Goal: Task Accomplishment & Management: Complete application form

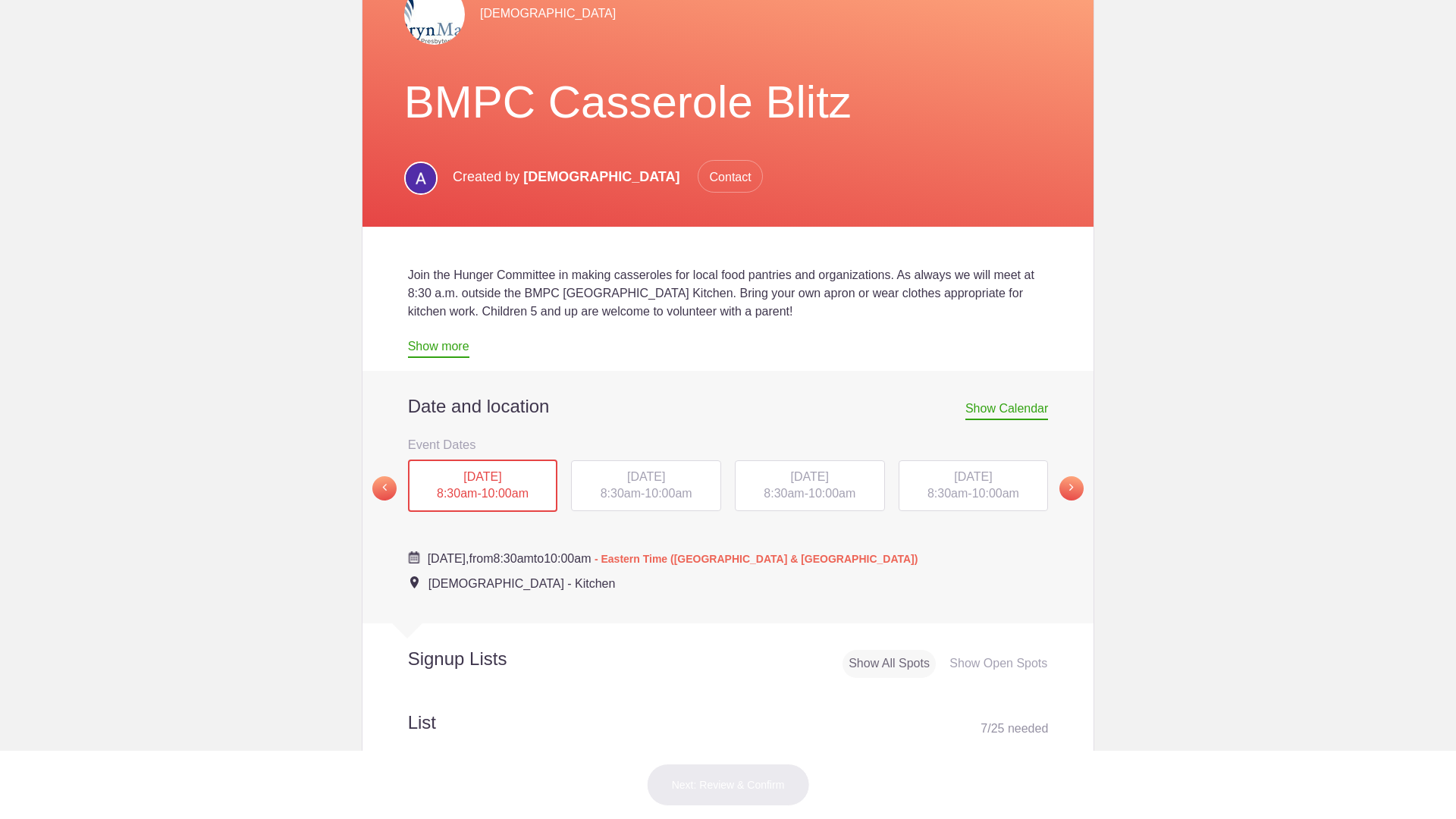
scroll to position [170, 0]
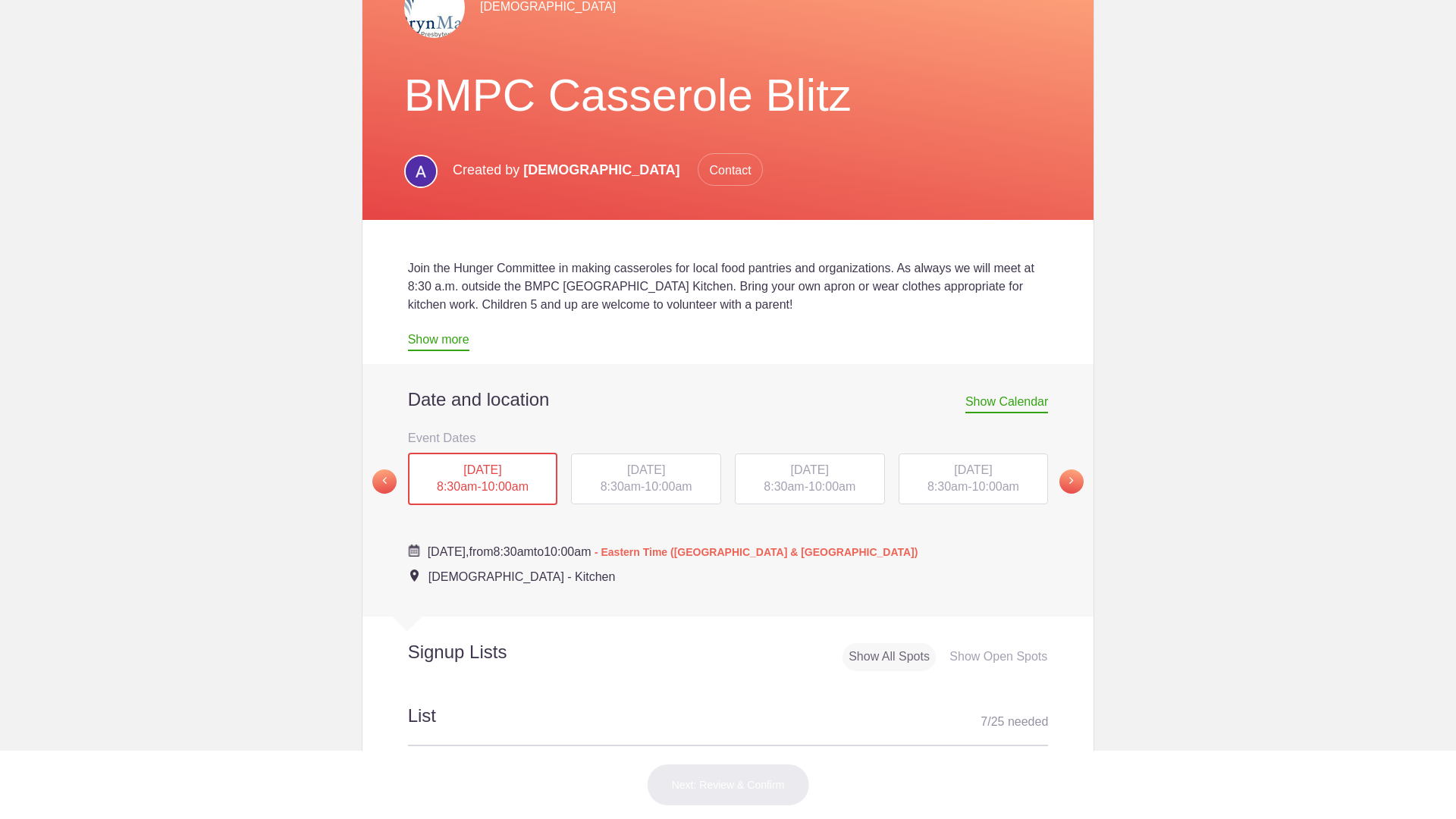
click at [465, 476] on span "SAT, Sep 13, 2025" at bounding box center [482, 470] width 38 height 13
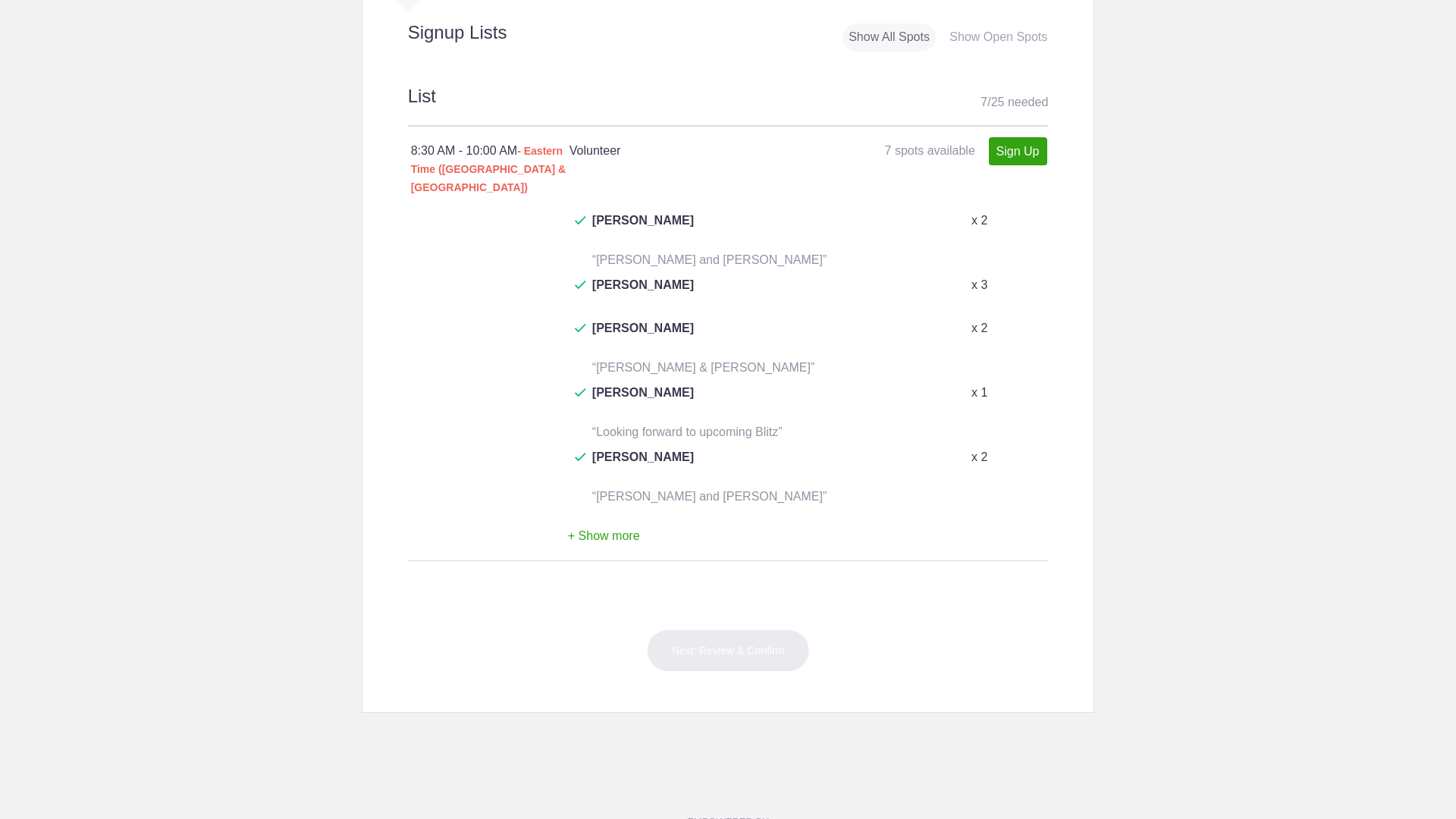
scroll to position [785, 0]
click at [587, 564] on button "+ Show more" at bounding box center [603, 540] width 72 height 48
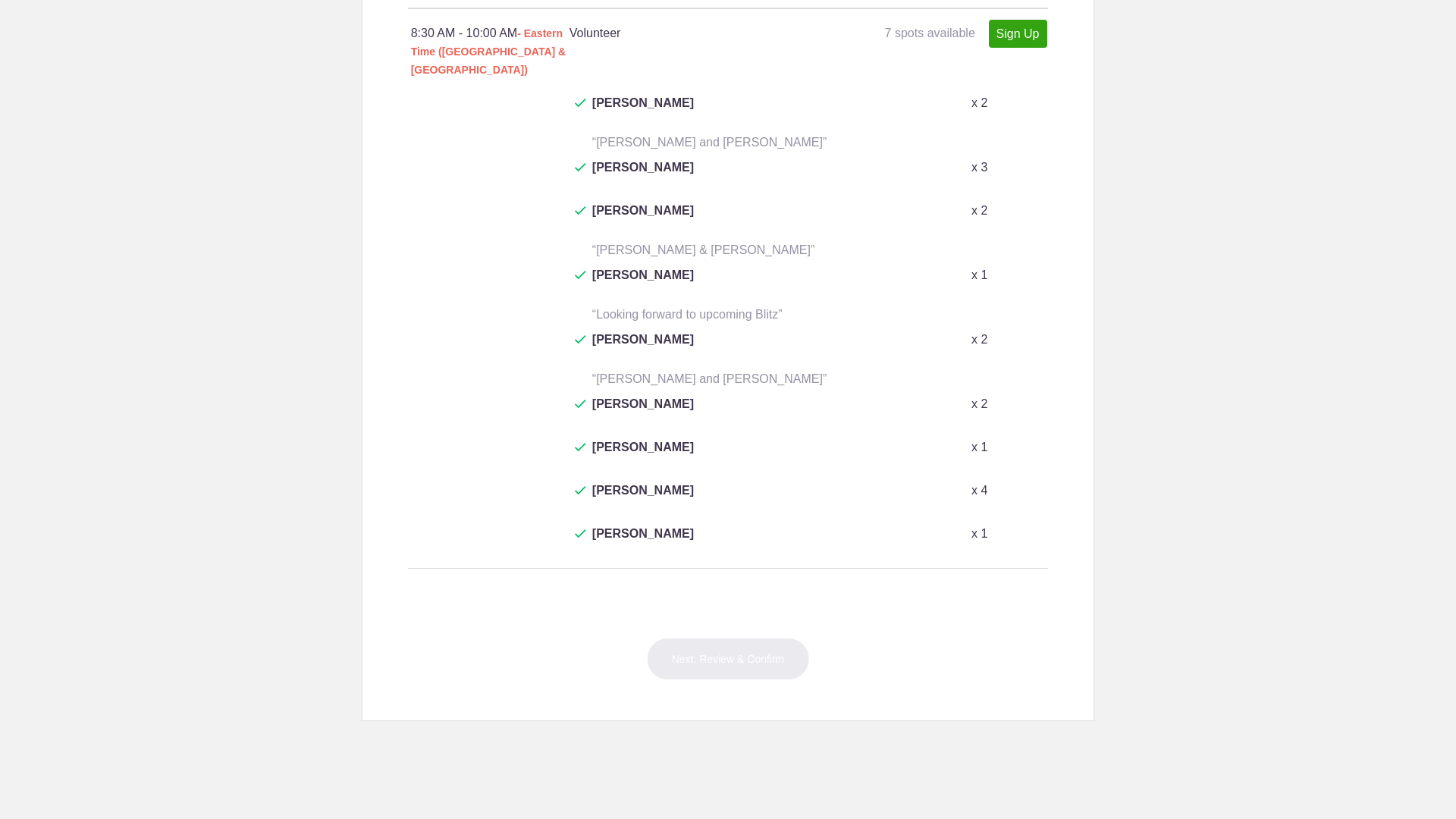
scroll to position [909, 0]
click at [1007, 47] on link "Sign Up" at bounding box center [1018, 32] width 59 height 28
type input "1"
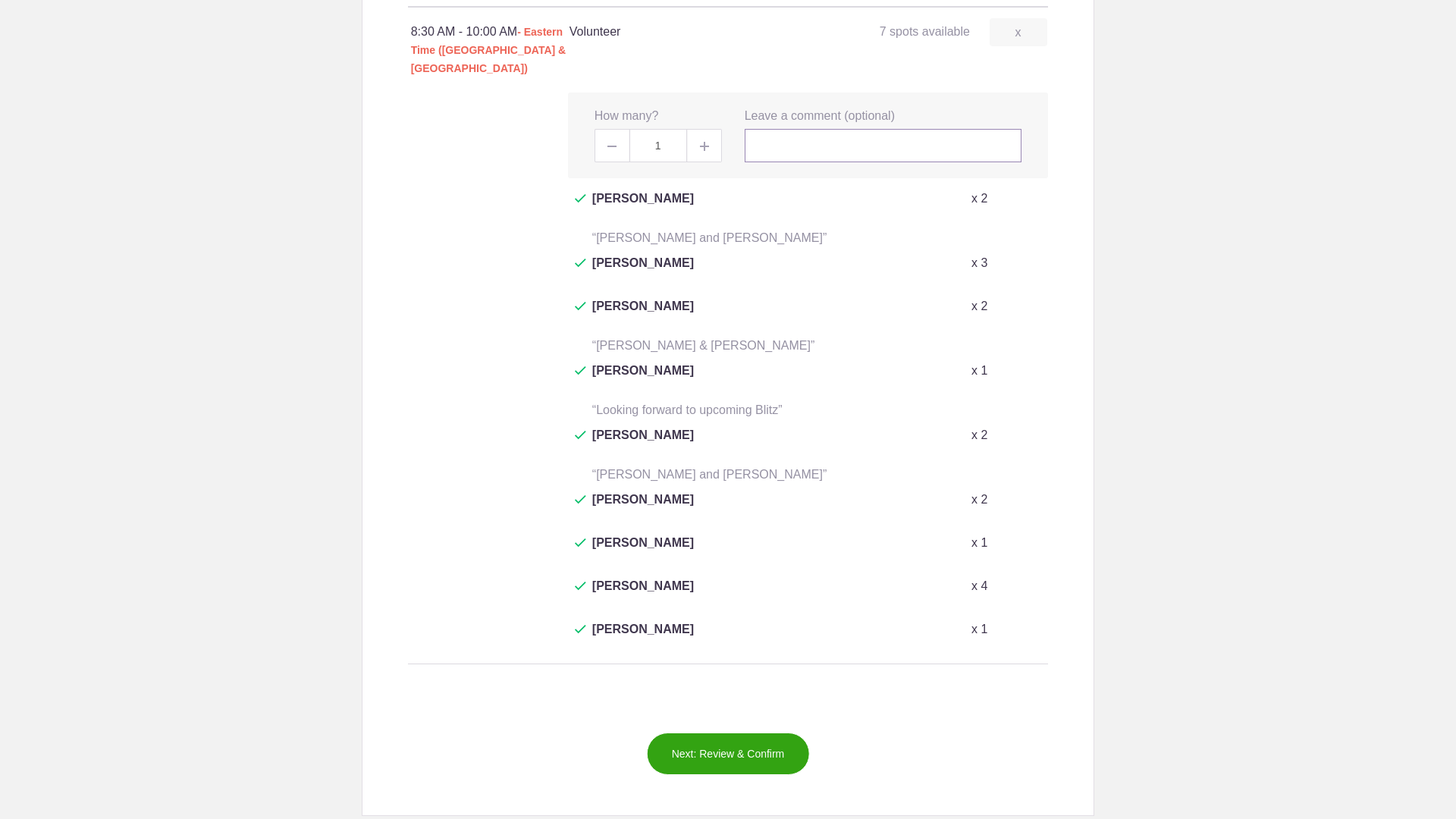
click at [777, 162] on input "text" at bounding box center [883, 146] width 277 height 34
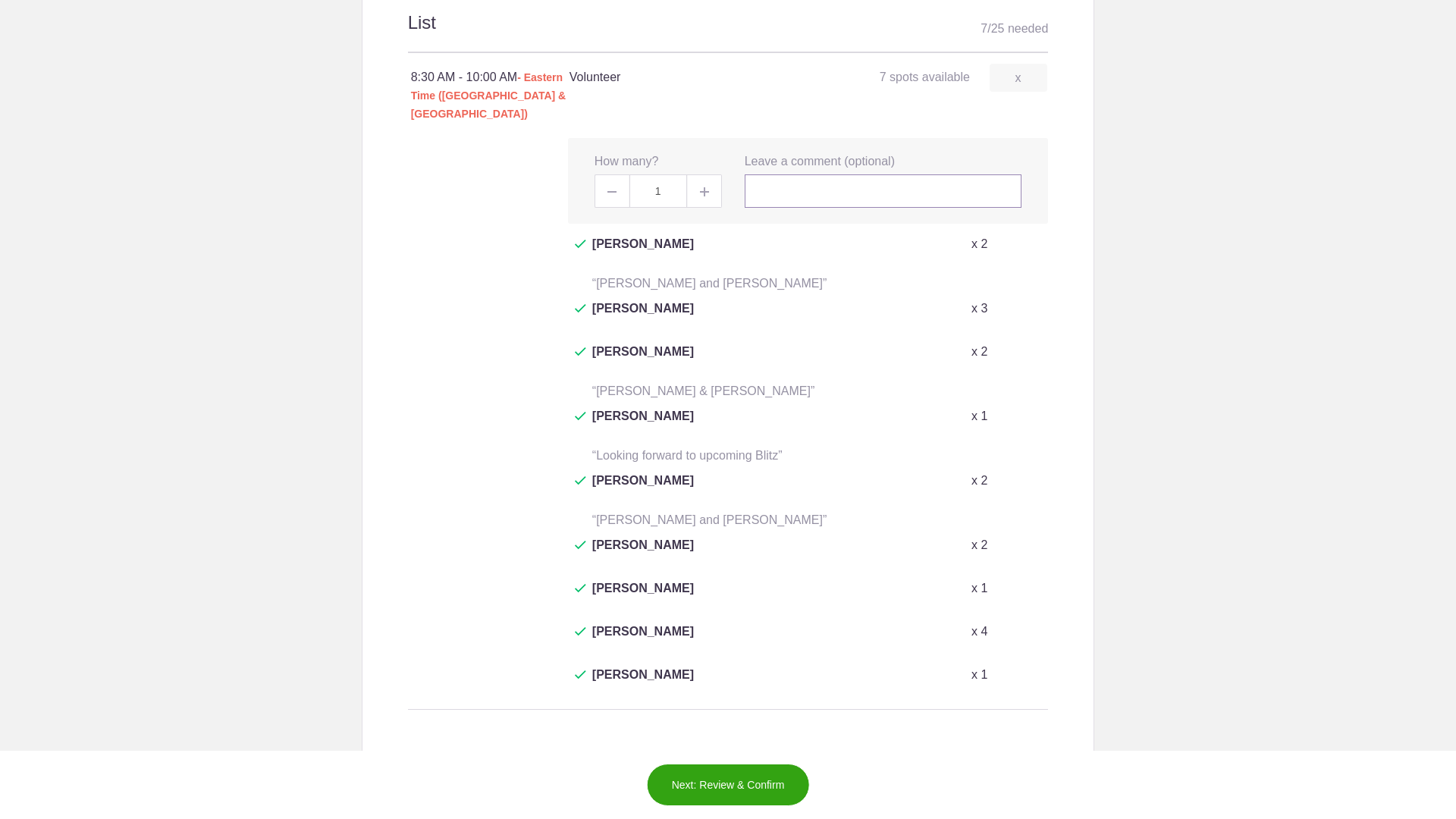
scroll to position [859, 0]
type input "Annie Grauer"
click button "SAT, Sep 16, 2023 8:30am - 10:00am" at bounding box center [0, 0] width 0 height 0
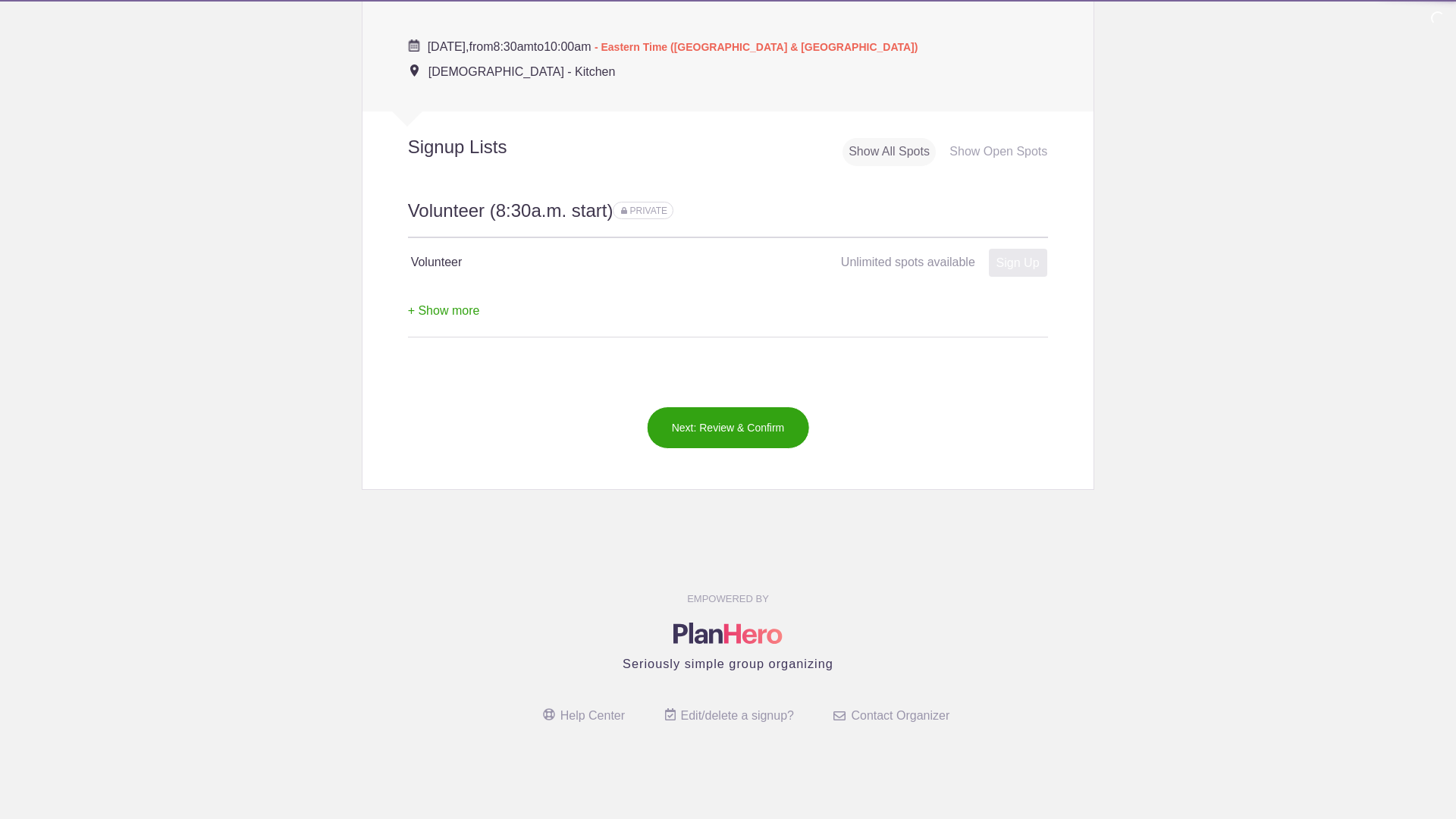
scroll to position [704, 0]
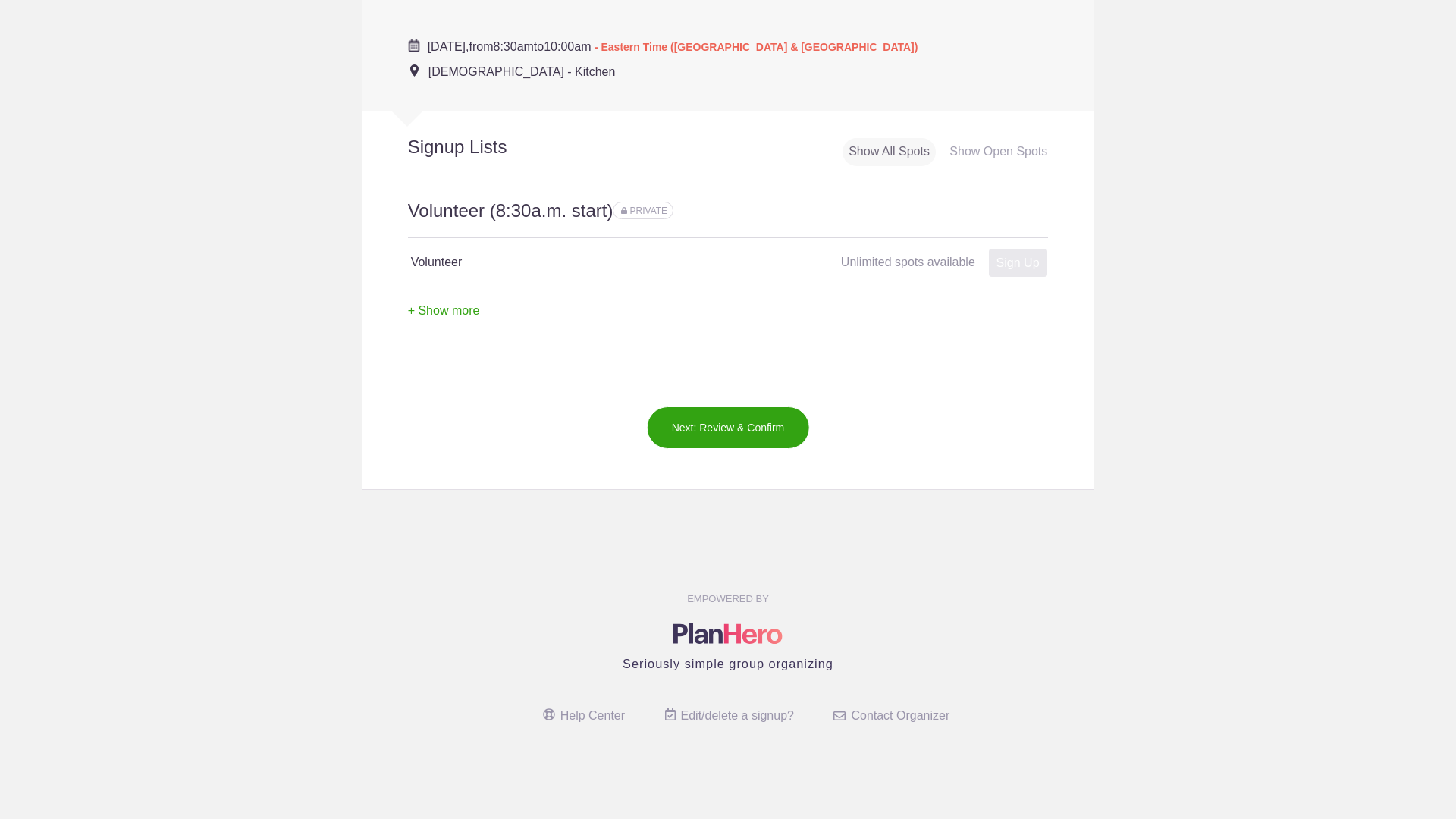
click at [711, 421] on button "Next: Review & Confirm" at bounding box center [728, 427] width 163 height 42
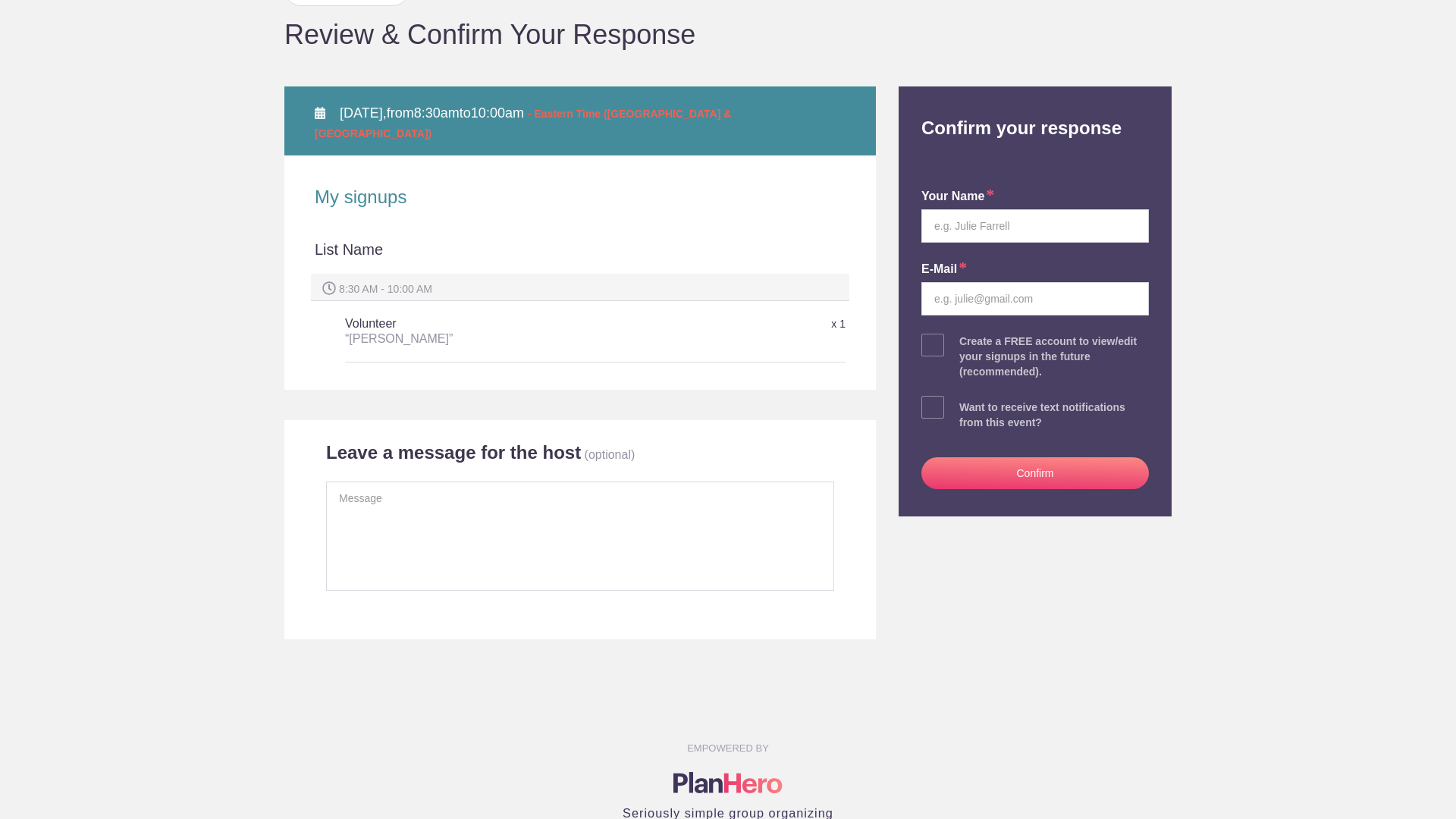
scroll to position [139, 0]
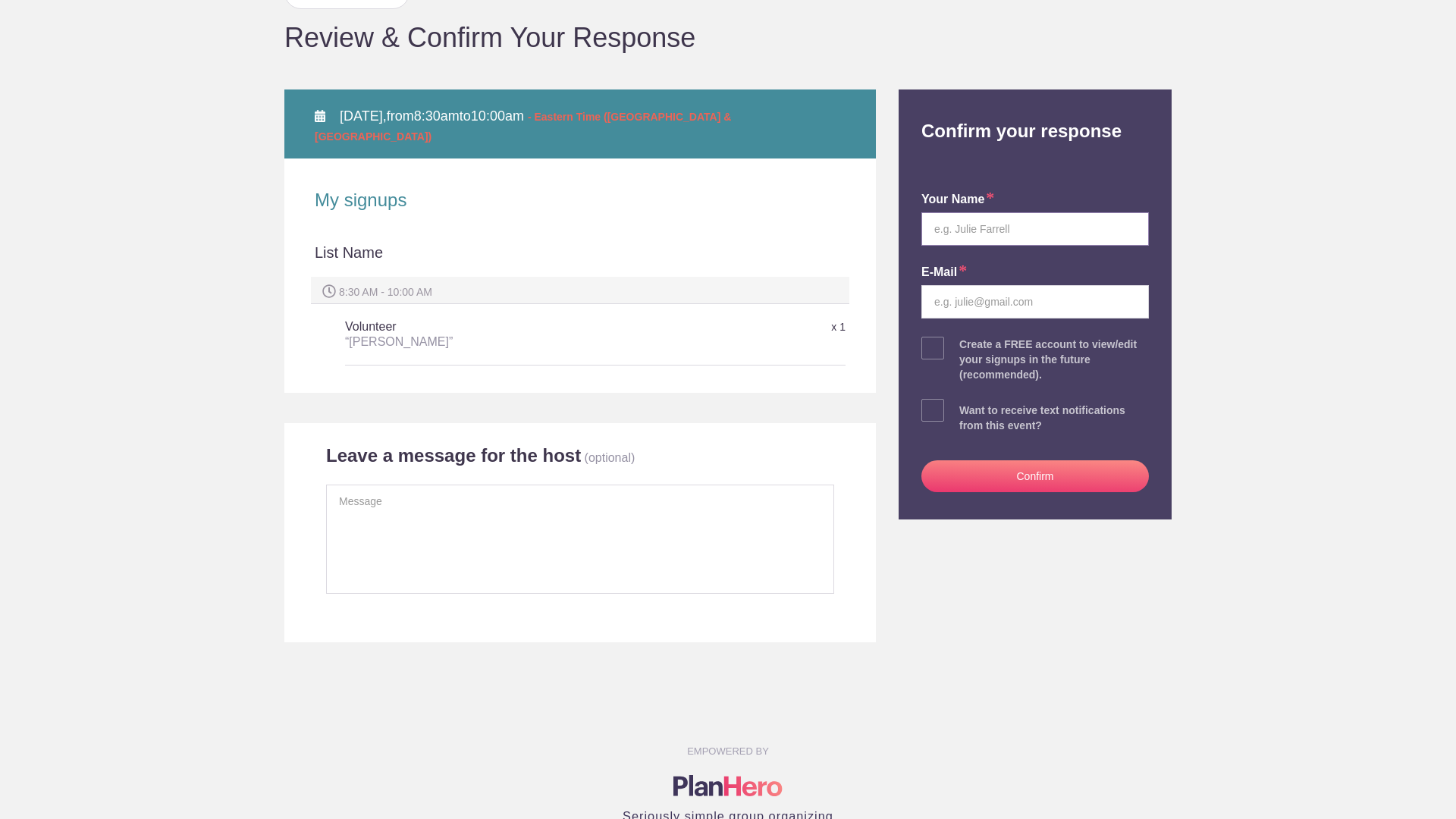
click at [1119, 243] on input "text" at bounding box center [1036, 229] width 228 height 34
type input "Anne Grauer"
type input "anne.grauer@me.com"
click at [1011, 492] on button "Confirm" at bounding box center [1036, 476] width 228 height 32
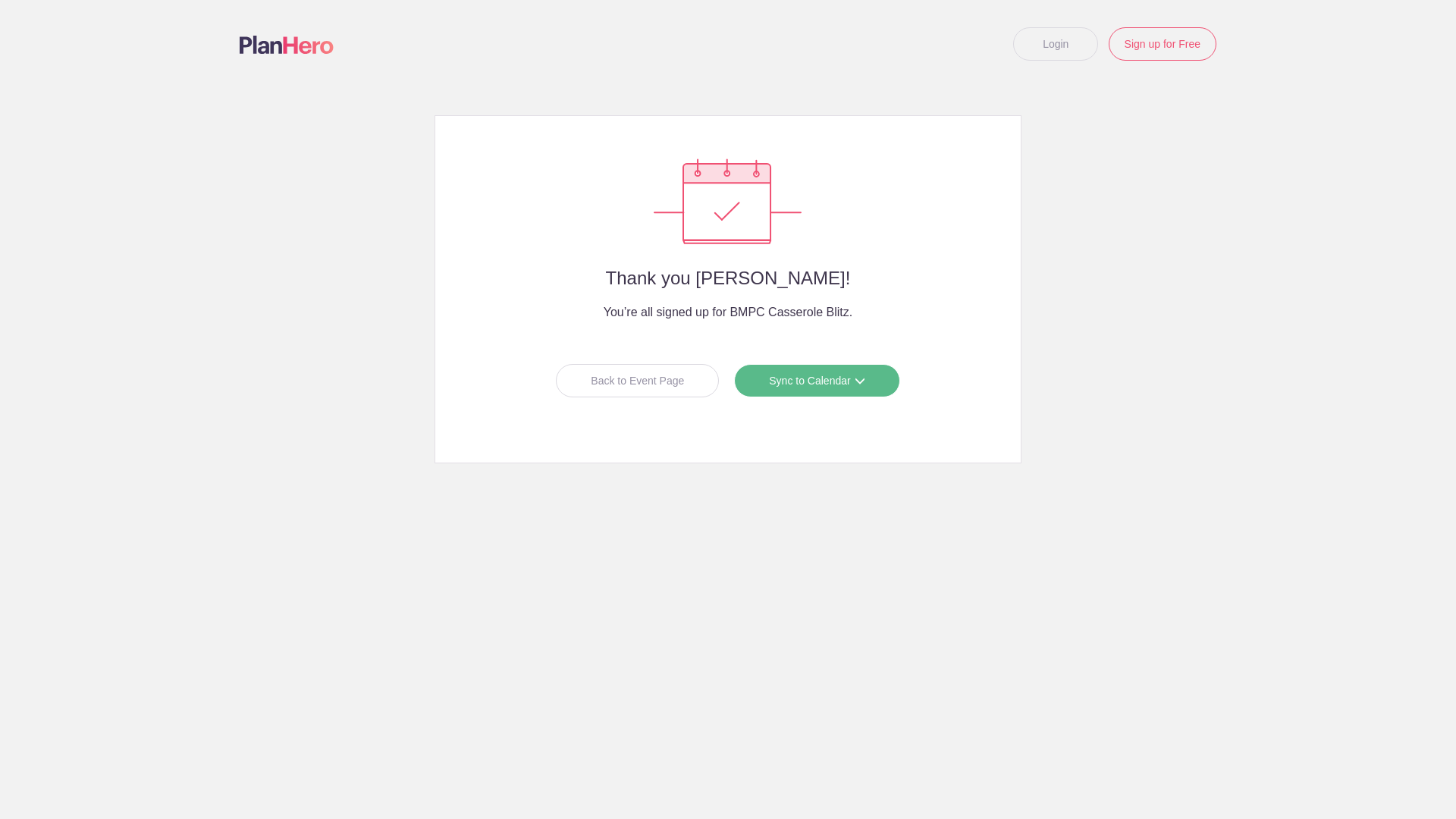
click at [809, 384] on link "Sync to Calendar" at bounding box center [816, 381] width 165 height 34
click at [794, 490] on link "Apple iCal" at bounding box center [812, 475] width 135 height 30
